Goal: Information Seeking & Learning: Learn about a topic

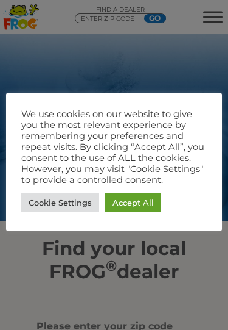
click at [60, 203] on link "Cookie Settings" at bounding box center [60, 202] width 78 height 19
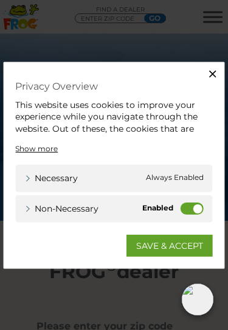
click at [184, 207] on label "Non-necessary" at bounding box center [192, 208] width 23 height 12
click at [0, 0] on input "Non-necessary" at bounding box center [0, 0] width 0 height 0
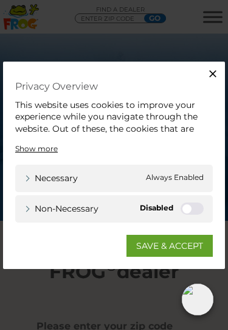
click at [178, 243] on link "SAVE & ACCEPT" at bounding box center [170, 246] width 87 height 22
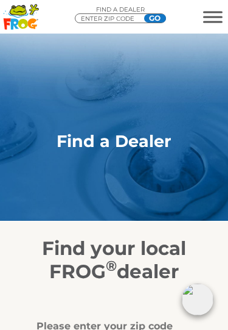
click at [213, 19] on span "MENU" at bounding box center [212, 17] width 19 height 12
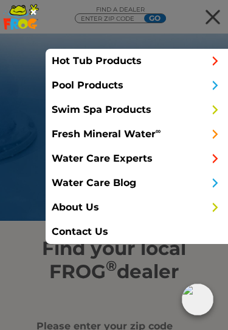
click at [129, 65] on link "Hot Tub Products" at bounding box center [137, 61] width 183 height 24
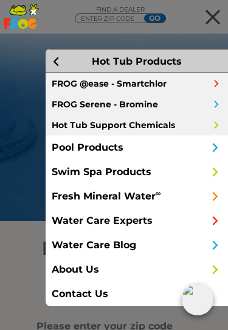
click at [118, 146] on link "Pool Products" at bounding box center [137, 147] width 183 height 24
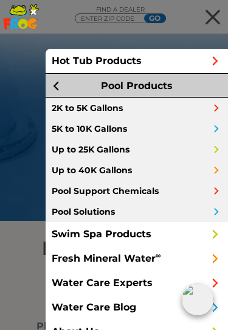
click at [132, 235] on link "Swim Spa Products" at bounding box center [137, 234] width 183 height 24
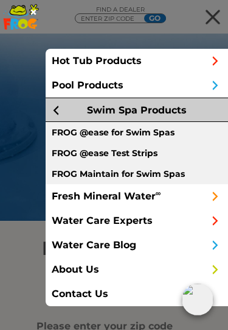
click at [141, 68] on link "Hot Tub Products" at bounding box center [137, 61] width 183 height 24
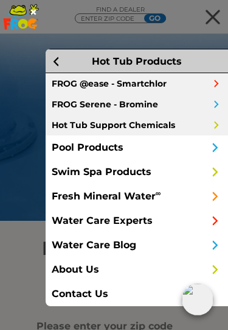
click at [152, 82] on link "FROG @ease - Smartchlor" at bounding box center [137, 83] width 183 height 21
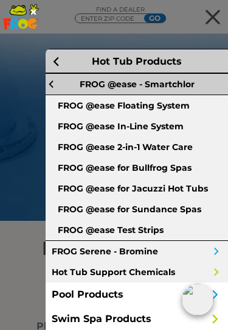
click at [158, 109] on link "FROG @ease Floating System" at bounding box center [137, 105] width 183 height 21
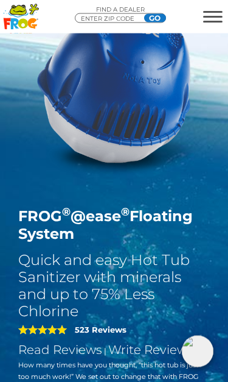
scroll to position [71, 0]
